Goal: Task Accomplishment & Management: Manage account settings

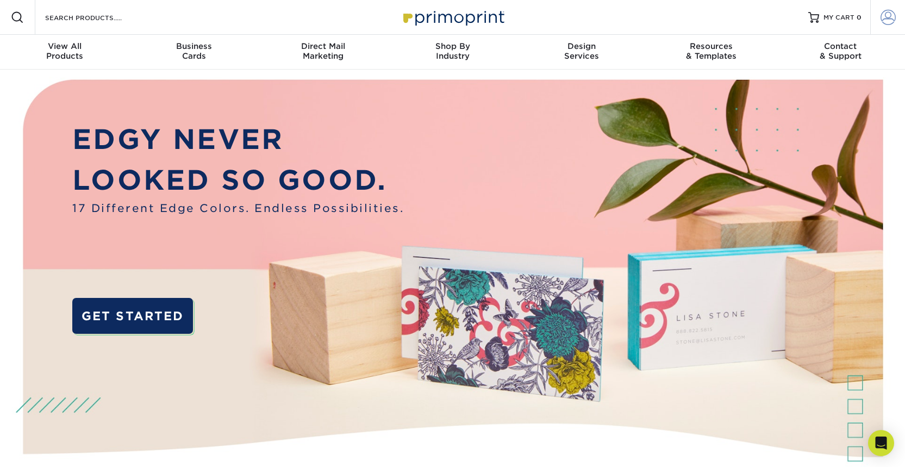
click at [889, 24] on span at bounding box center [888, 17] width 15 height 15
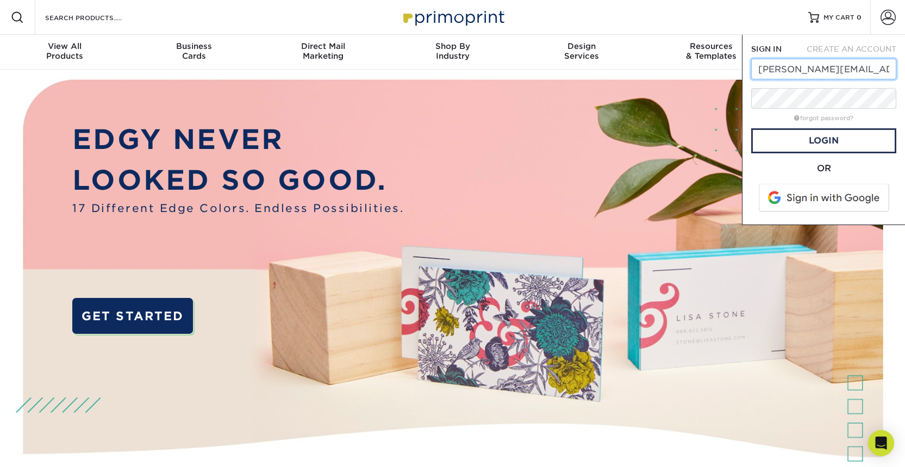
type input "[PERSON_NAME][EMAIL_ADDRESS][PERSON_NAME][DOMAIN_NAME]"
click at [805, 74] on input "[PERSON_NAME][EMAIL_ADDRESS][PERSON_NAME][DOMAIN_NAME]" at bounding box center [823, 69] width 145 height 21
click at [809, 65] on input "[PERSON_NAME][EMAIL_ADDRESS][PERSON_NAME][DOMAIN_NAME]" at bounding box center [823, 69] width 145 height 21
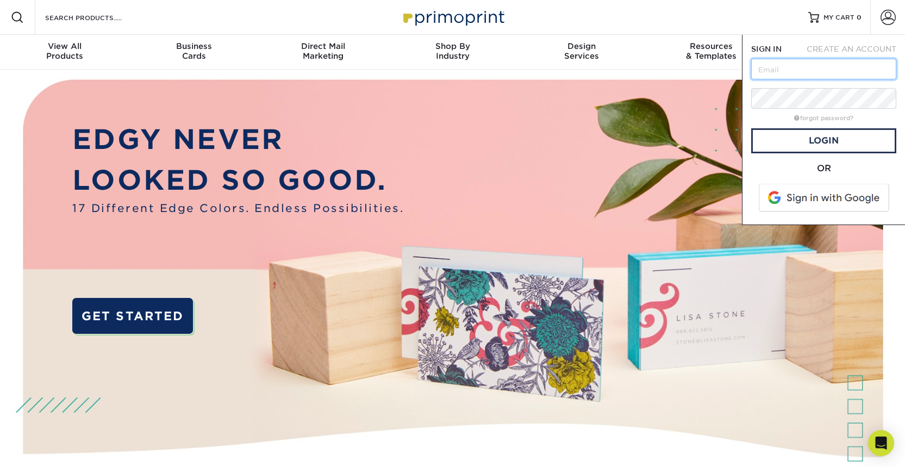
click at [809, 65] on input "text" at bounding box center [823, 69] width 145 height 21
type input "[EMAIL_ADDRESS][DOMAIN_NAME]"
click at [812, 70] on input "[EMAIL_ADDRESS][DOMAIN_NAME]" at bounding box center [823, 69] width 145 height 21
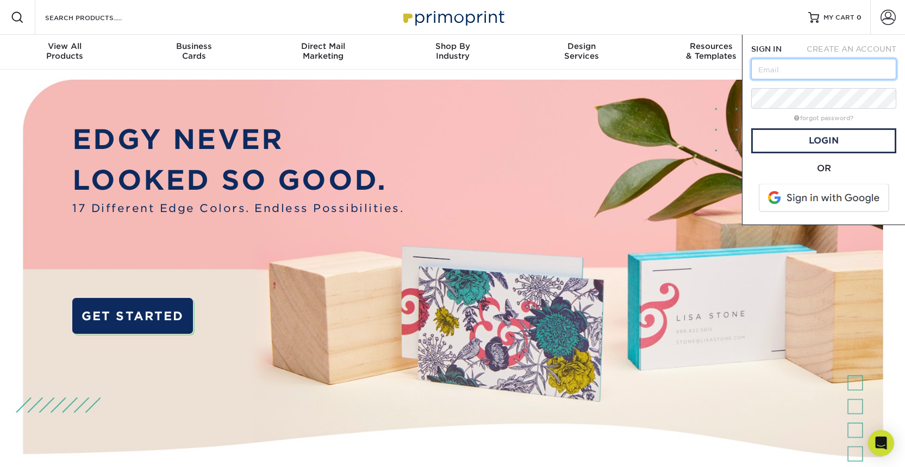
click at [802, 70] on input "text" at bounding box center [823, 69] width 145 height 21
type input "[PERSON_NAME][EMAIL_ADDRESS][PERSON_NAME][DOMAIN_NAME]"
click at [842, 139] on link "Login" at bounding box center [823, 140] width 145 height 25
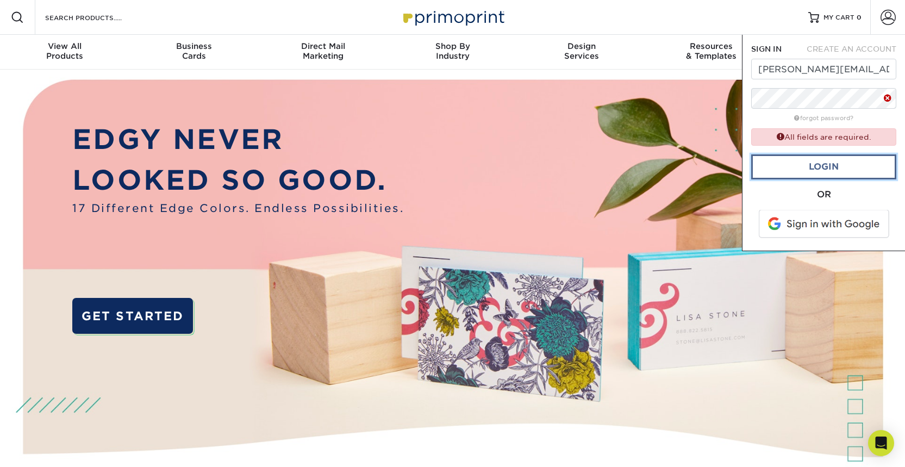
click at [823, 173] on link "Login" at bounding box center [823, 166] width 145 height 25
click at [885, 38] on div "SIGN IN CREATE AN ACCOUNT [PERSON_NAME][EMAIL_ADDRESS][PERSON_NAME][DOMAIN_NAME…" at bounding box center [823, 143] width 163 height 216
